Goal: Information Seeking & Learning: Learn about a topic

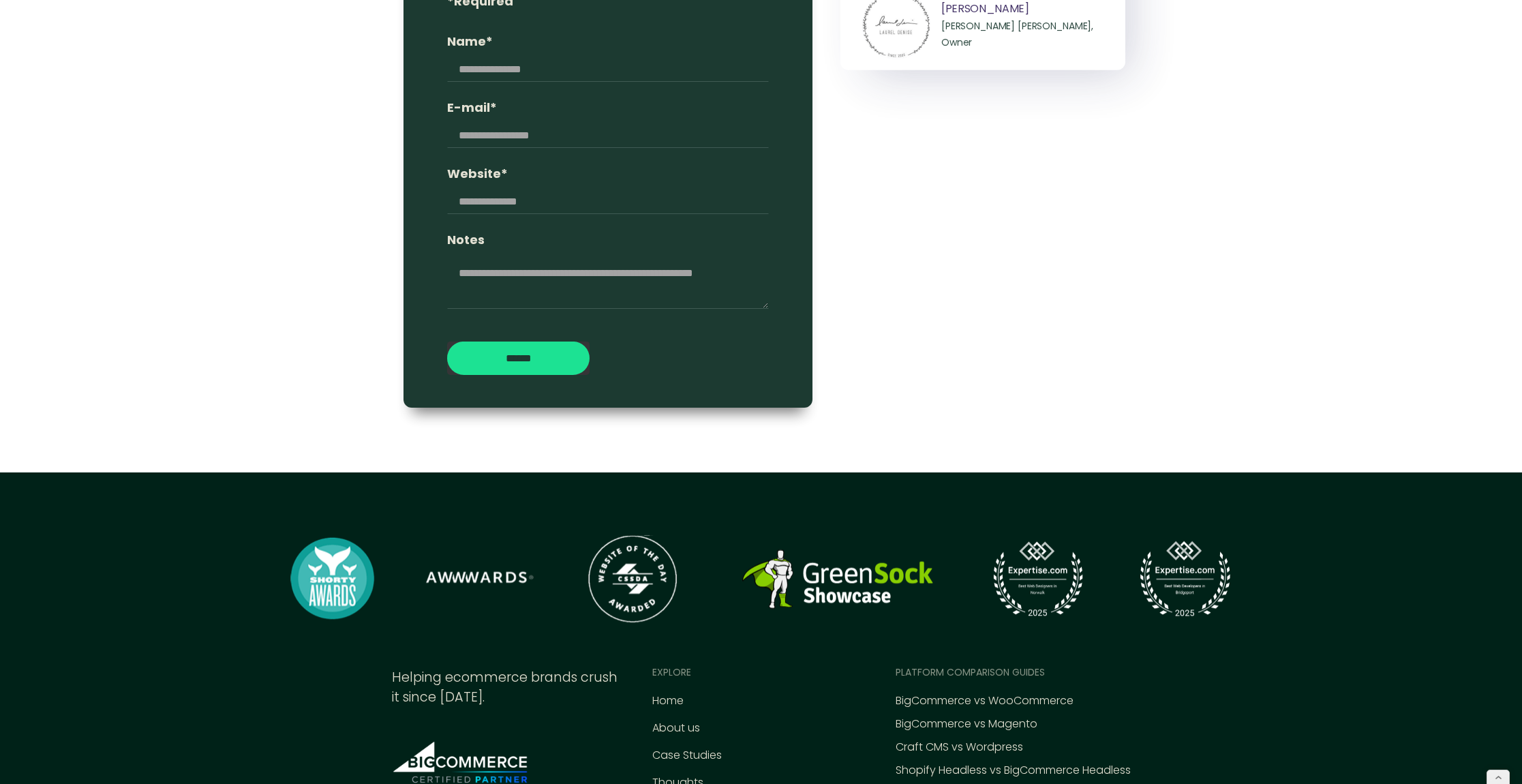
scroll to position [6300, 0]
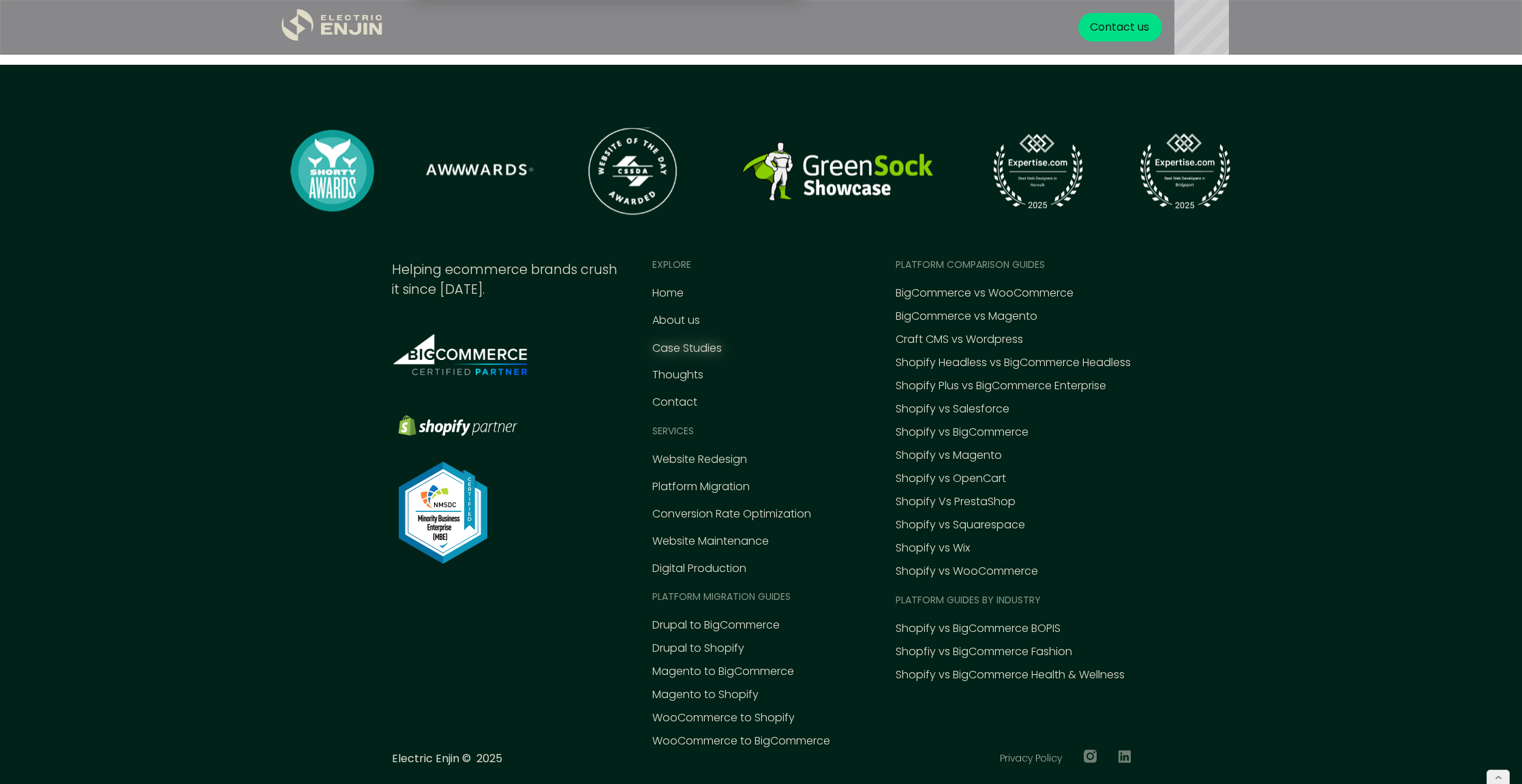
click at [674, 355] on div "Case Studies" at bounding box center [687, 348] width 70 height 16
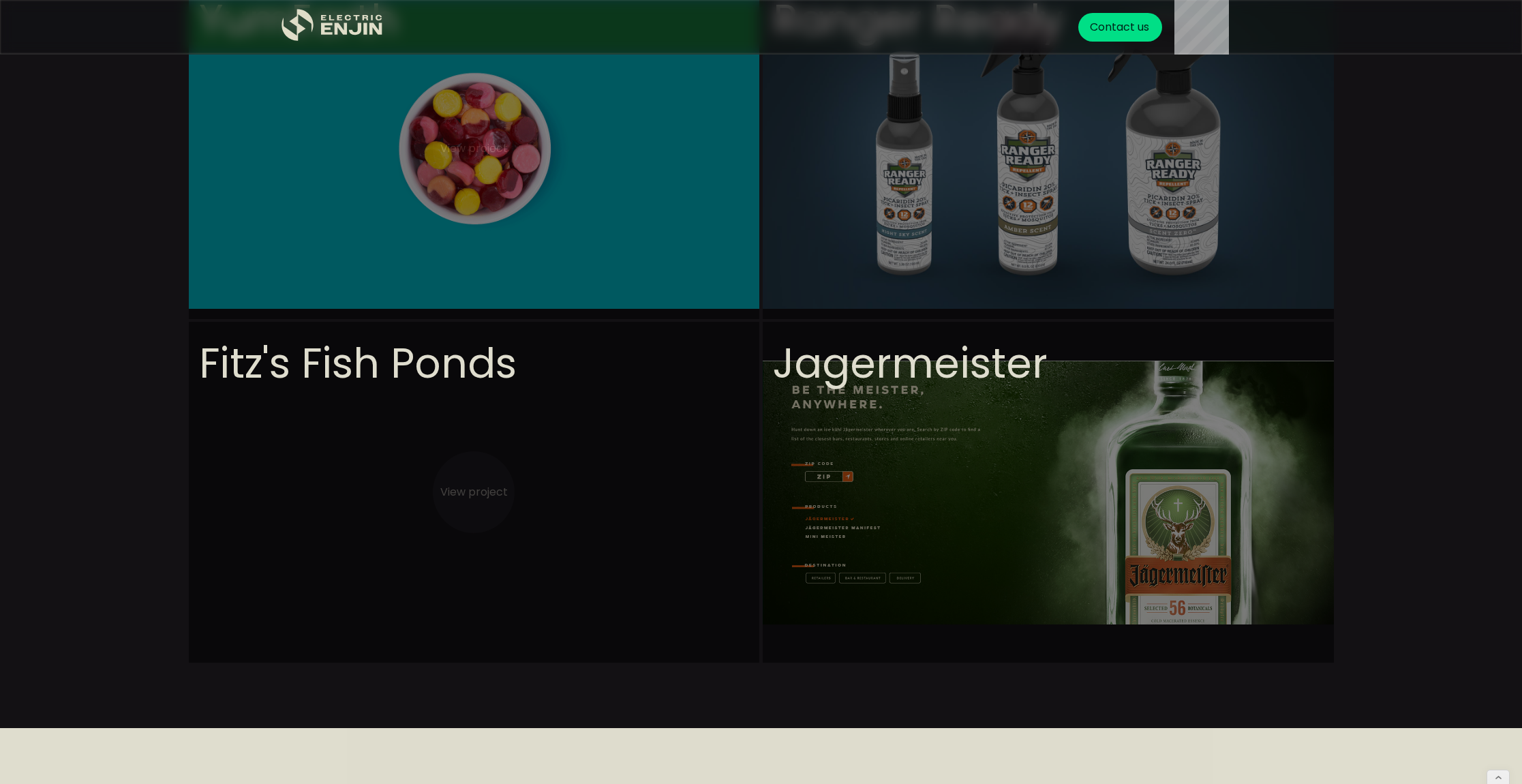
scroll to position [1146, 0]
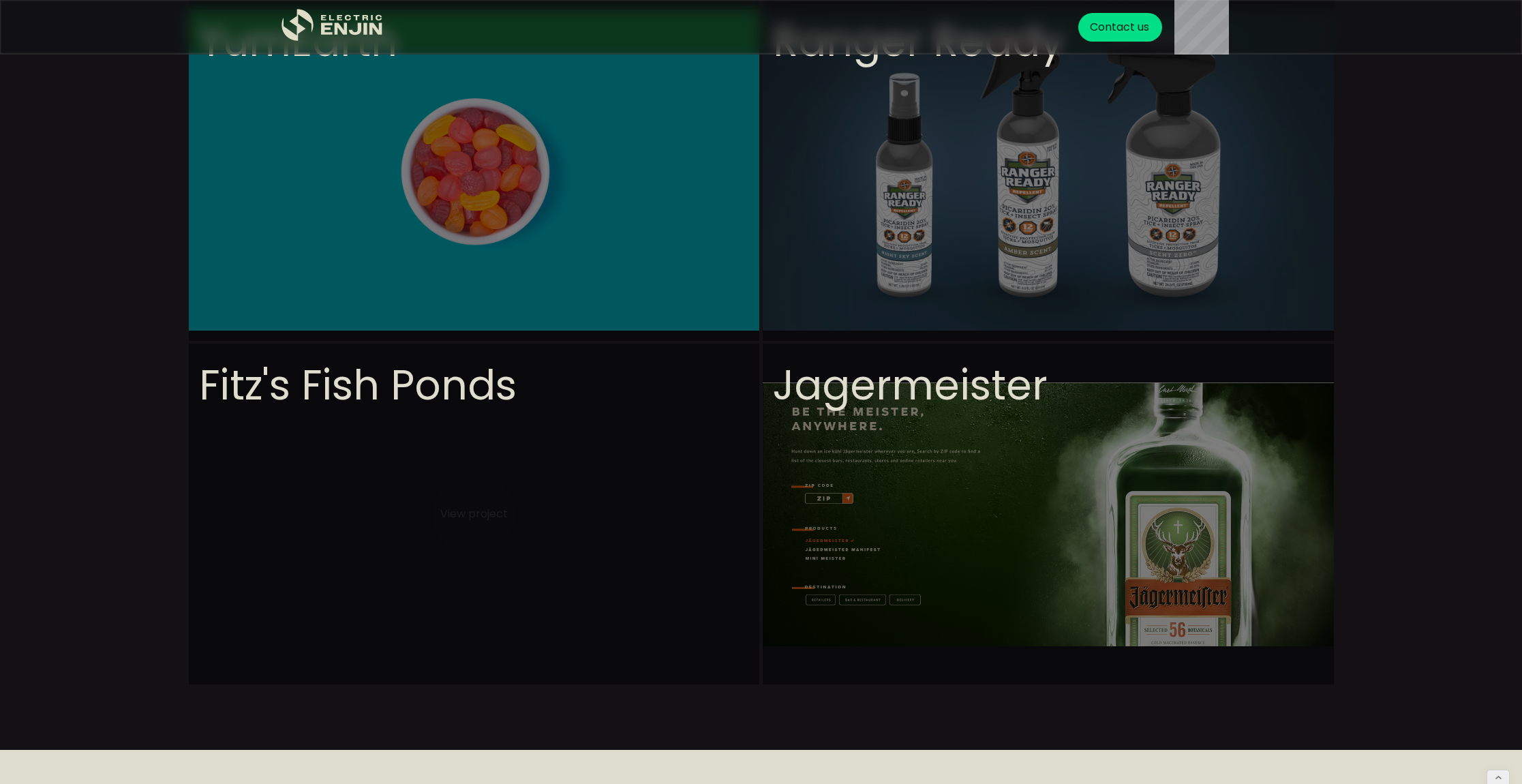
click at [549, 427] on video at bounding box center [474, 650] width 572 height 614
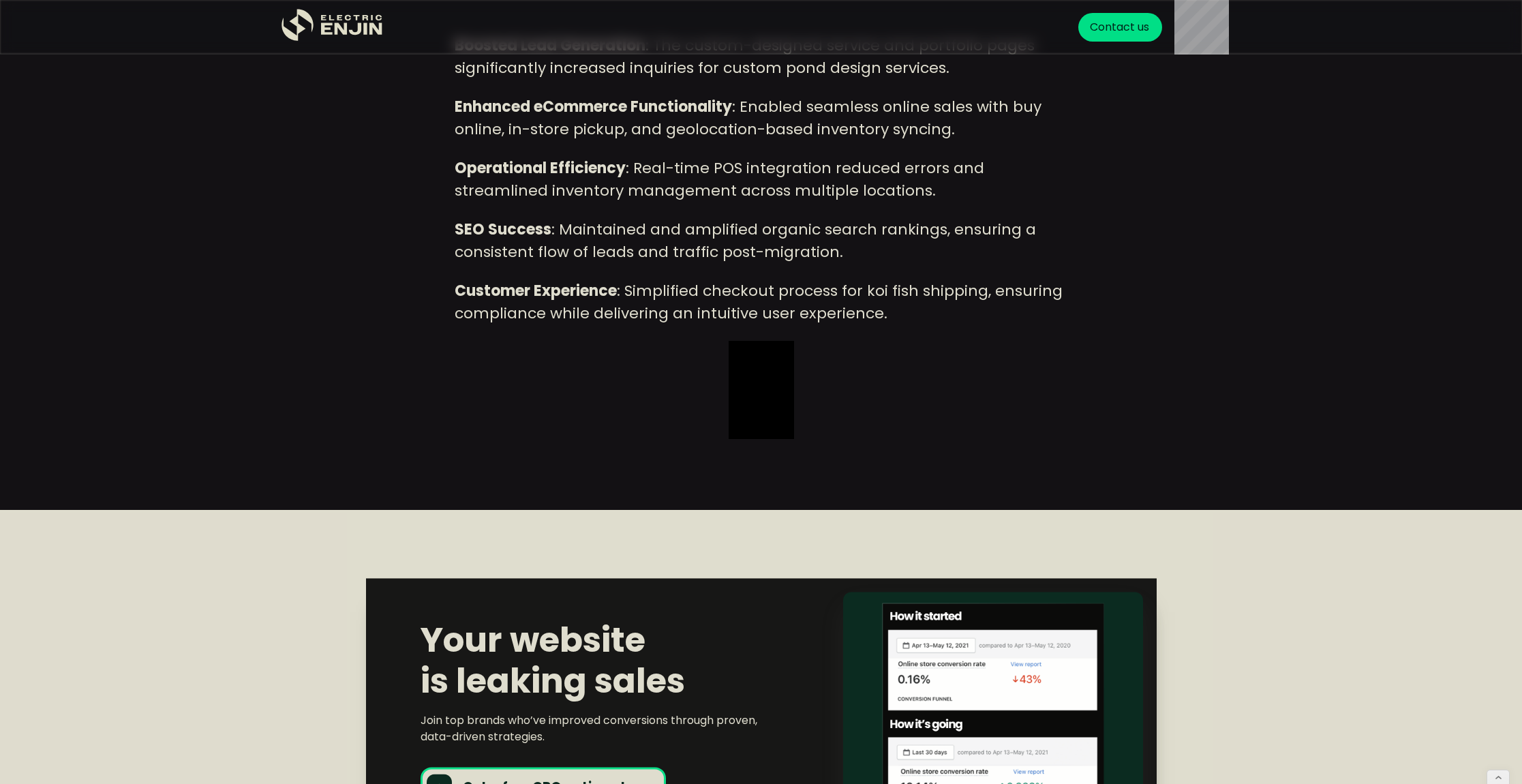
scroll to position [4500, 0]
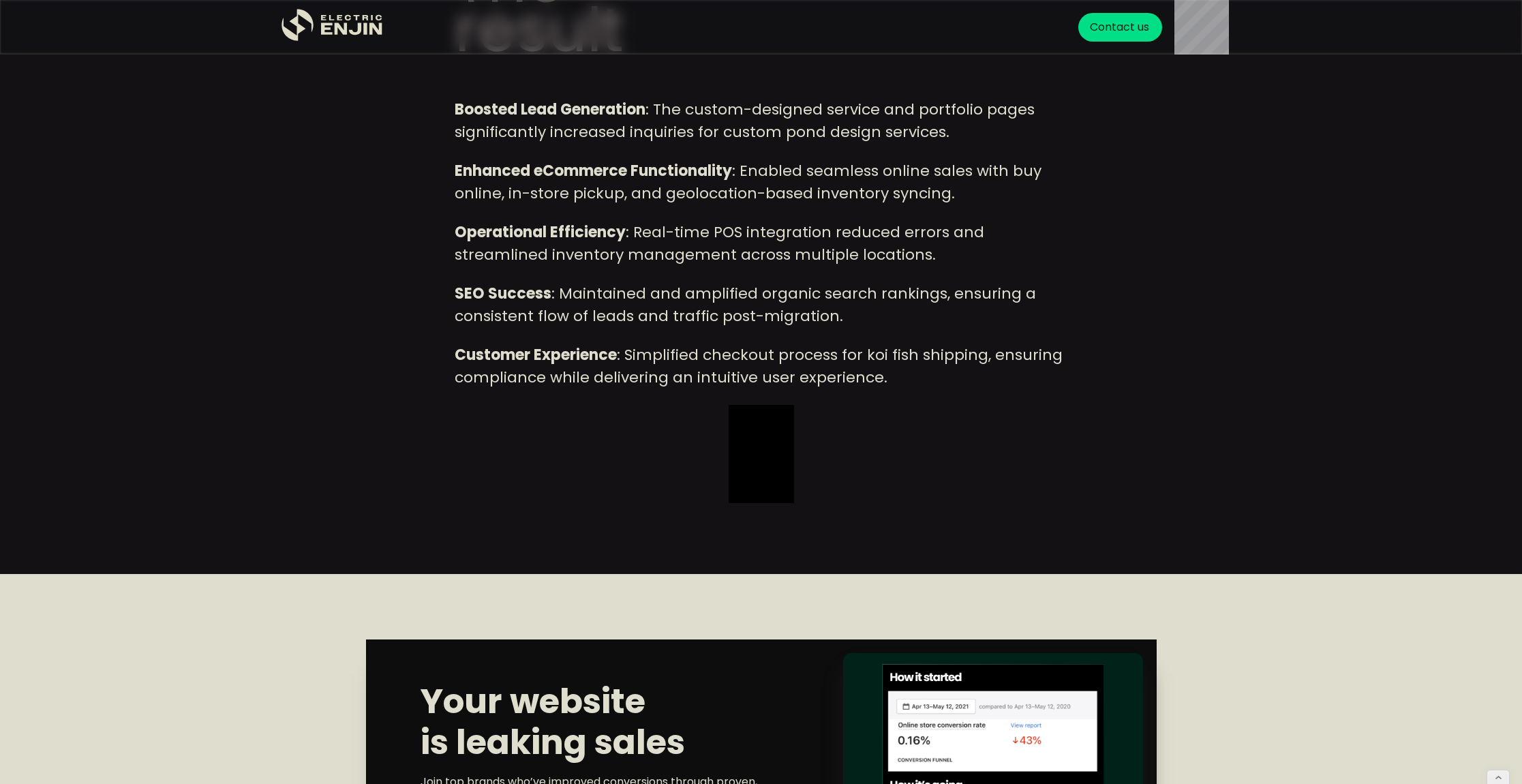
drag, startPoint x: 774, startPoint y: 459, endPoint x: 705, endPoint y: 456, distance: 69.1
click at [682, 457] on div "Boosted Lead Generation : The custom-designed service and portfolio pages signi…" at bounding box center [761, 300] width 614 height 404
drag, startPoint x: 758, startPoint y: 450, endPoint x: 785, endPoint y: 444, distance: 27.7
click at [769, 448] on h2 "‍" at bounding box center [762, 454] width 65 height 98
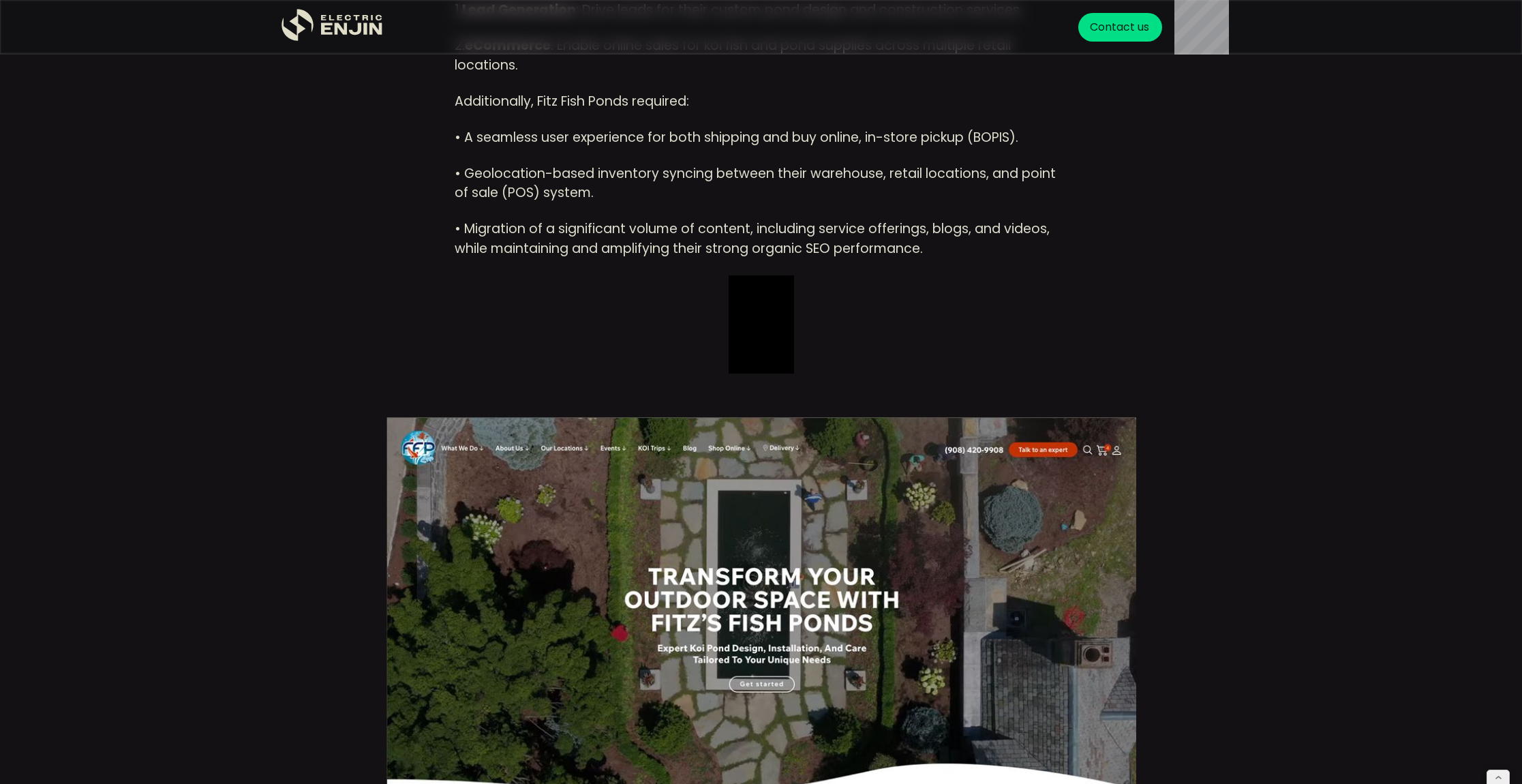
scroll to position [958, 0]
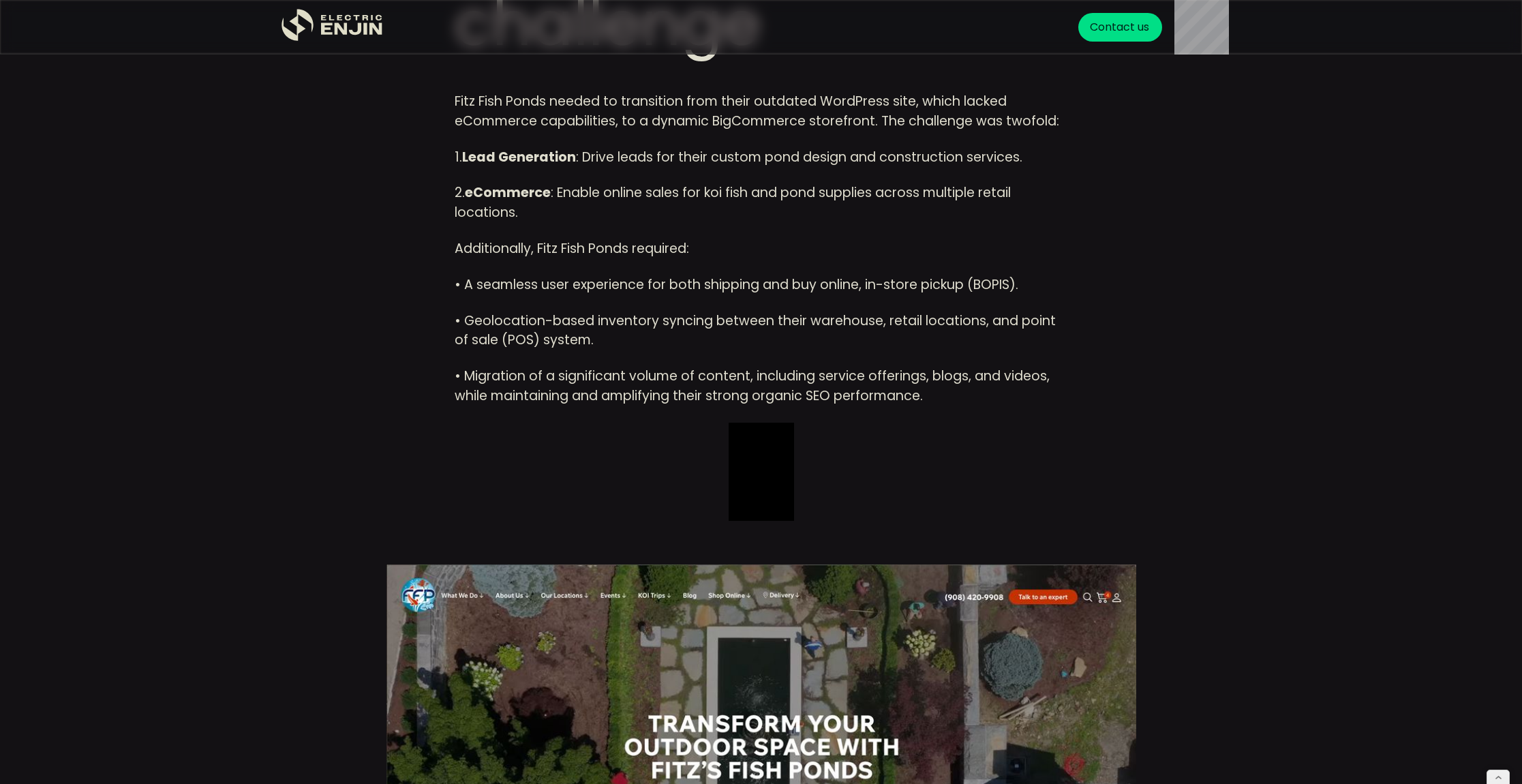
drag, startPoint x: 763, startPoint y: 416, endPoint x: 789, endPoint y: 490, distance: 78.4
click at [789, 489] on div "Fitz Fish Ponds needed to transition from their outdated WordPress site, which …" at bounding box center [761, 306] width 614 height 429
drag, startPoint x: 789, startPoint y: 491, endPoint x: 695, endPoint y: 466, distance: 97.3
click at [696, 466] on div "Fitz Fish Ponds needed to transition from their outdated WordPress site, which …" at bounding box center [761, 306] width 614 height 429
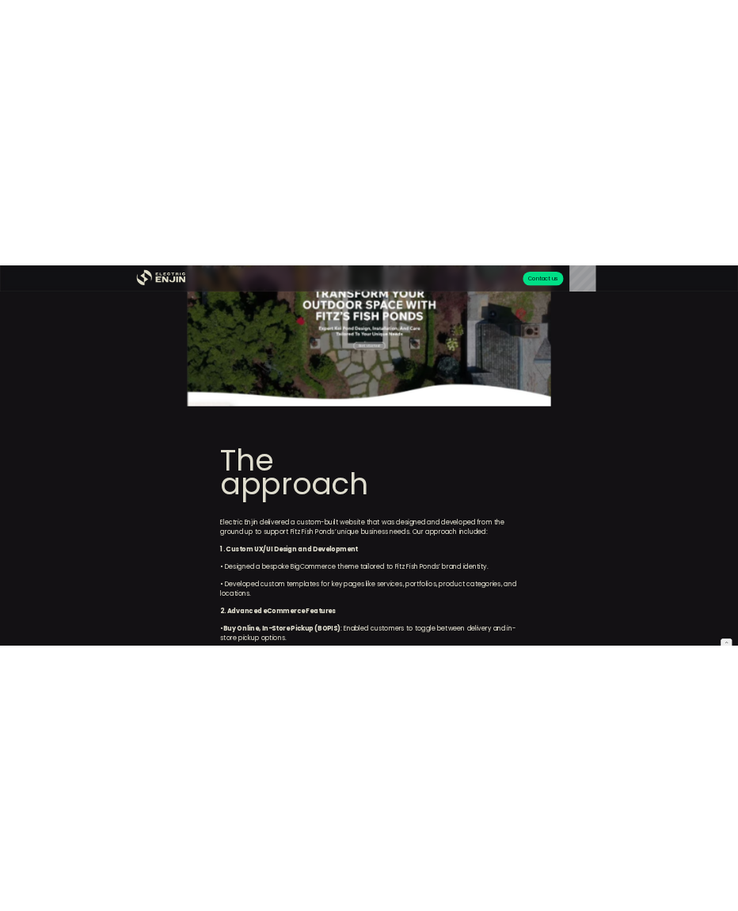
scroll to position [2434, 0]
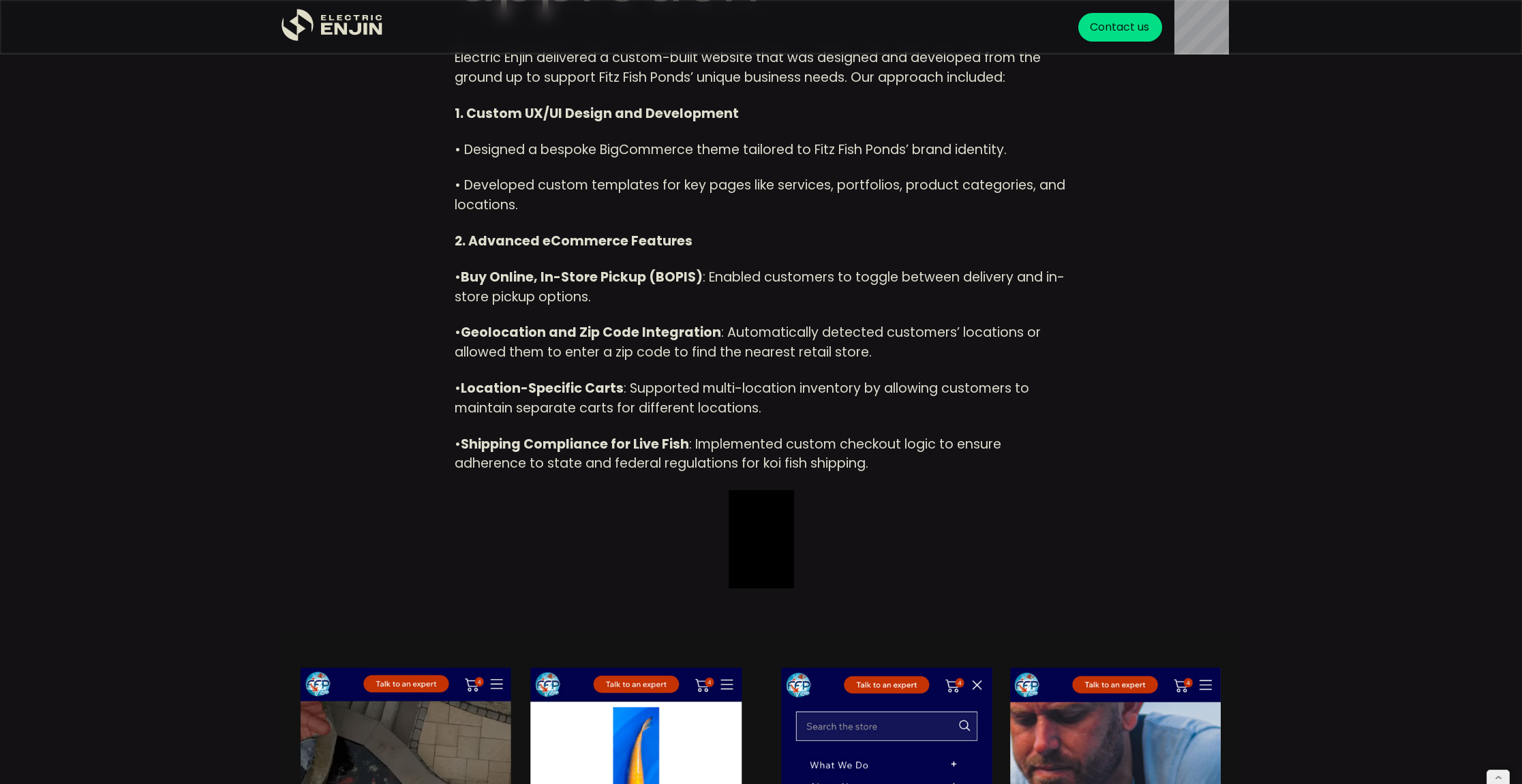
click at [933, 164] on div "Electric Enjin delivered a custom-built website that was designed and developed…" at bounding box center [761, 318] width 614 height 540
